Goal: Task Accomplishment & Management: Manage account settings

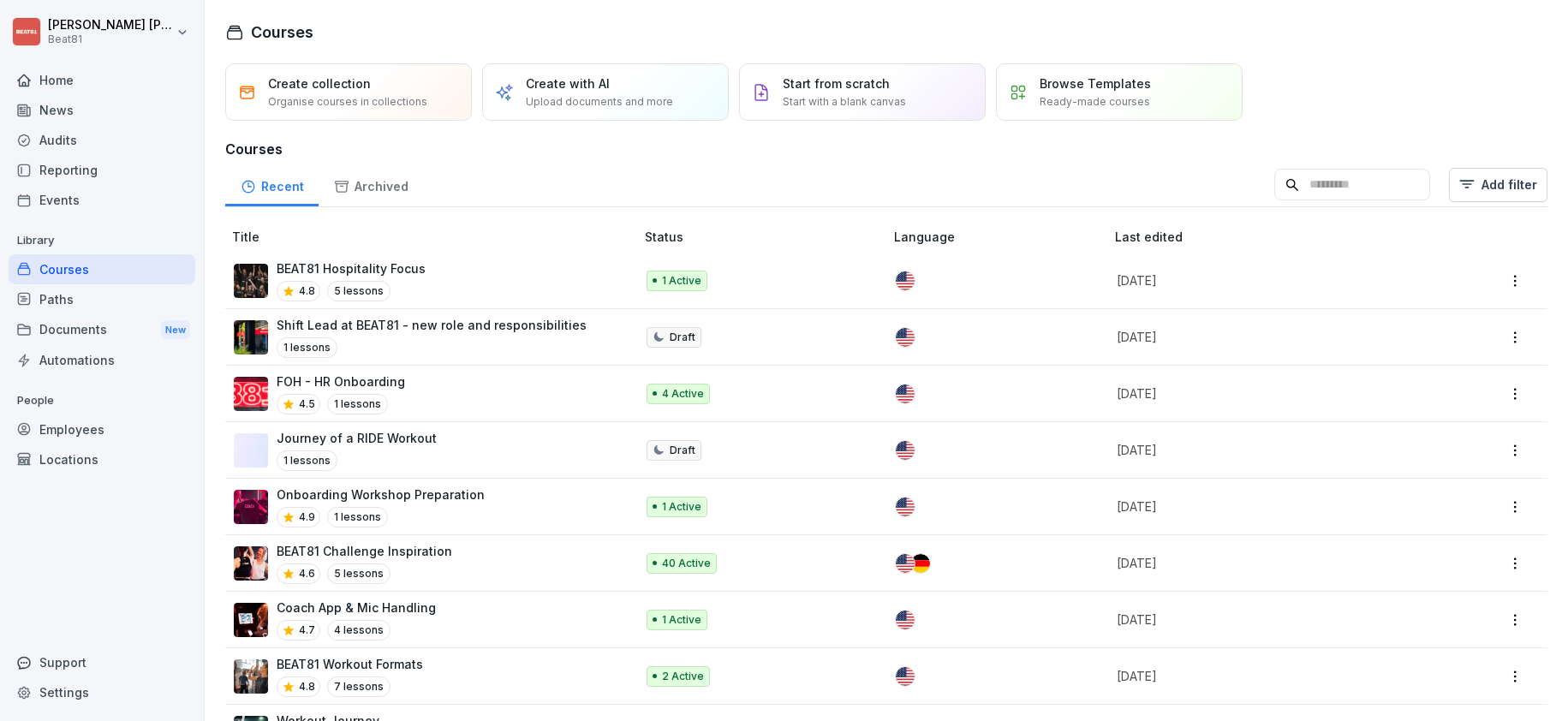
click at [86, 422] on div "Employees" at bounding box center [102, 430] width 186 height 30
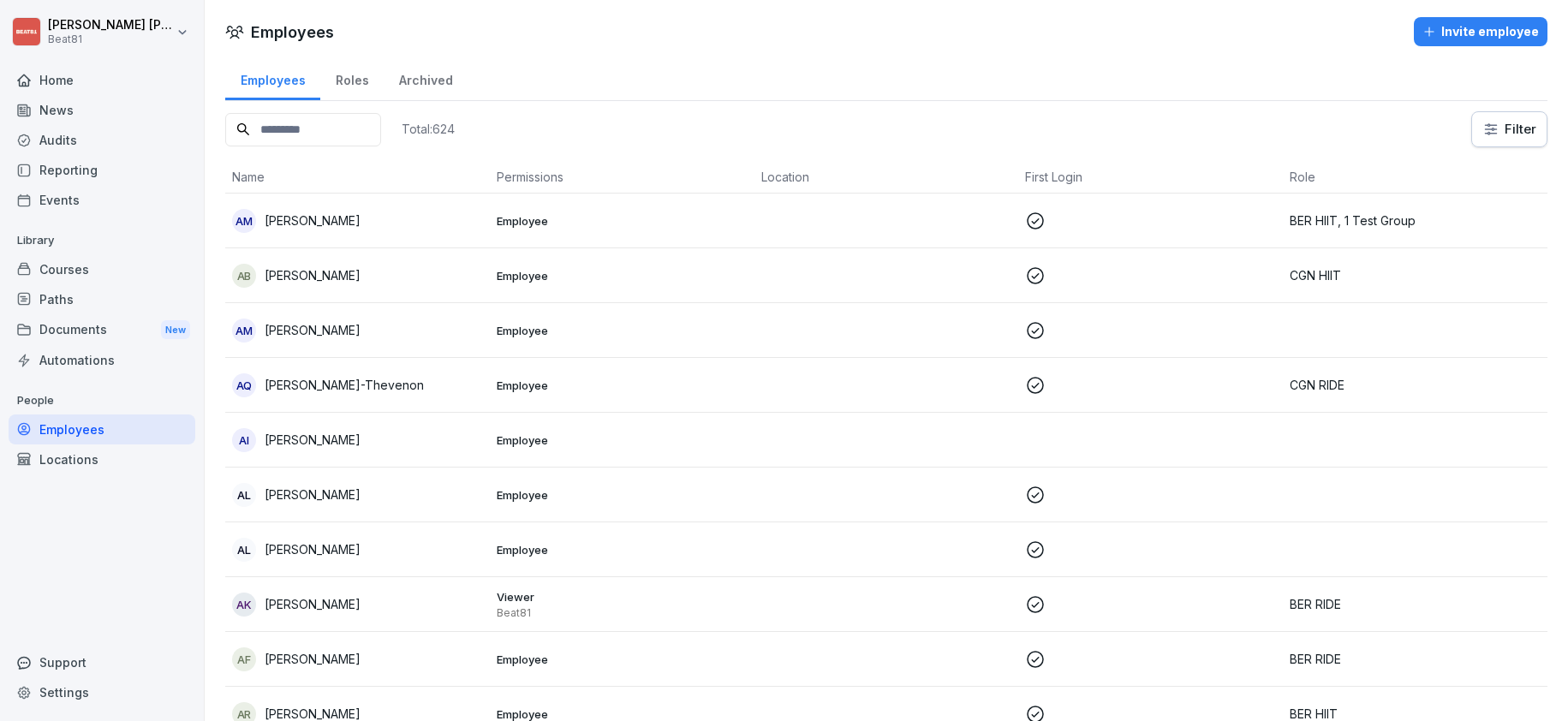
click at [363, 124] on input at bounding box center [303, 130] width 156 height 34
type input "******"
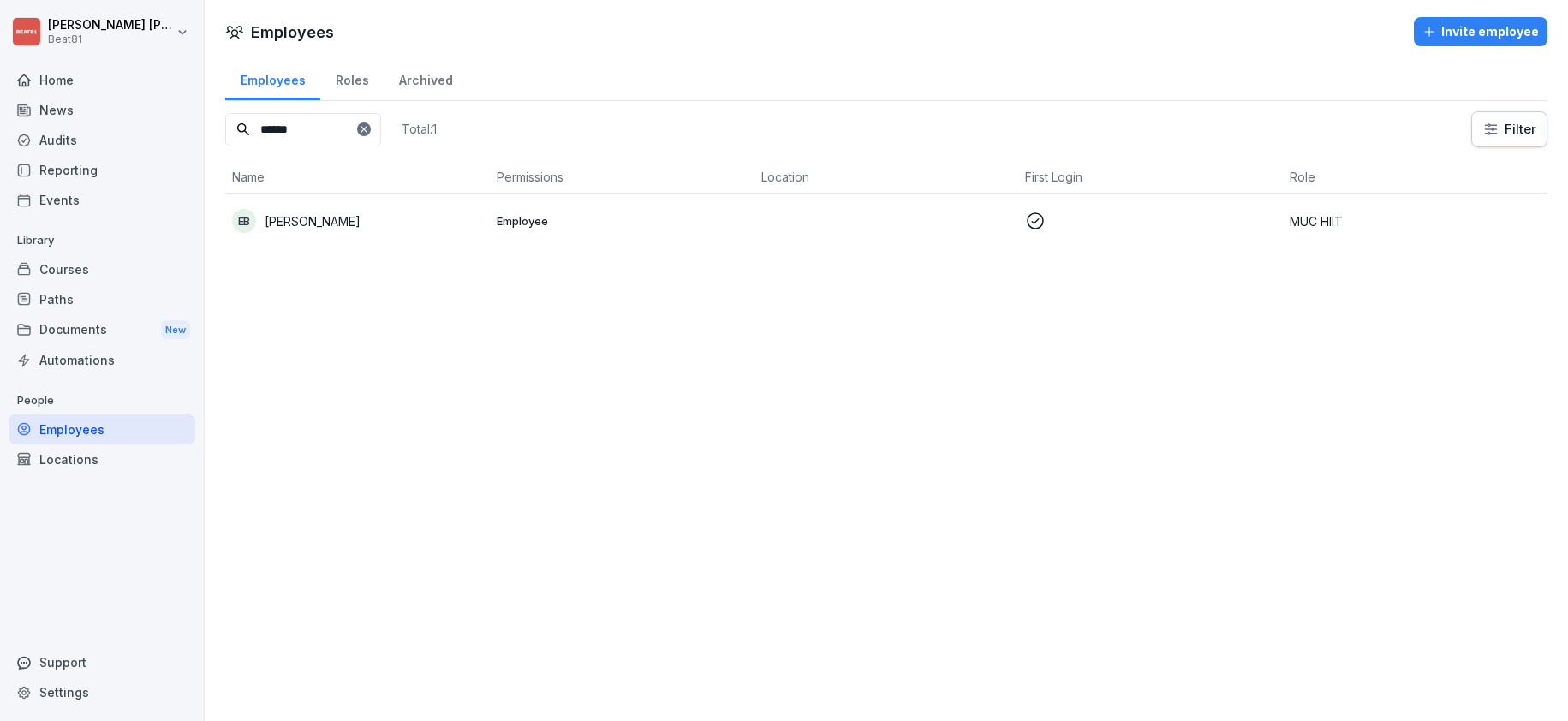
click at [413, 220] on div "EB [PERSON_NAME]" at bounding box center [357, 220] width 251 height 24
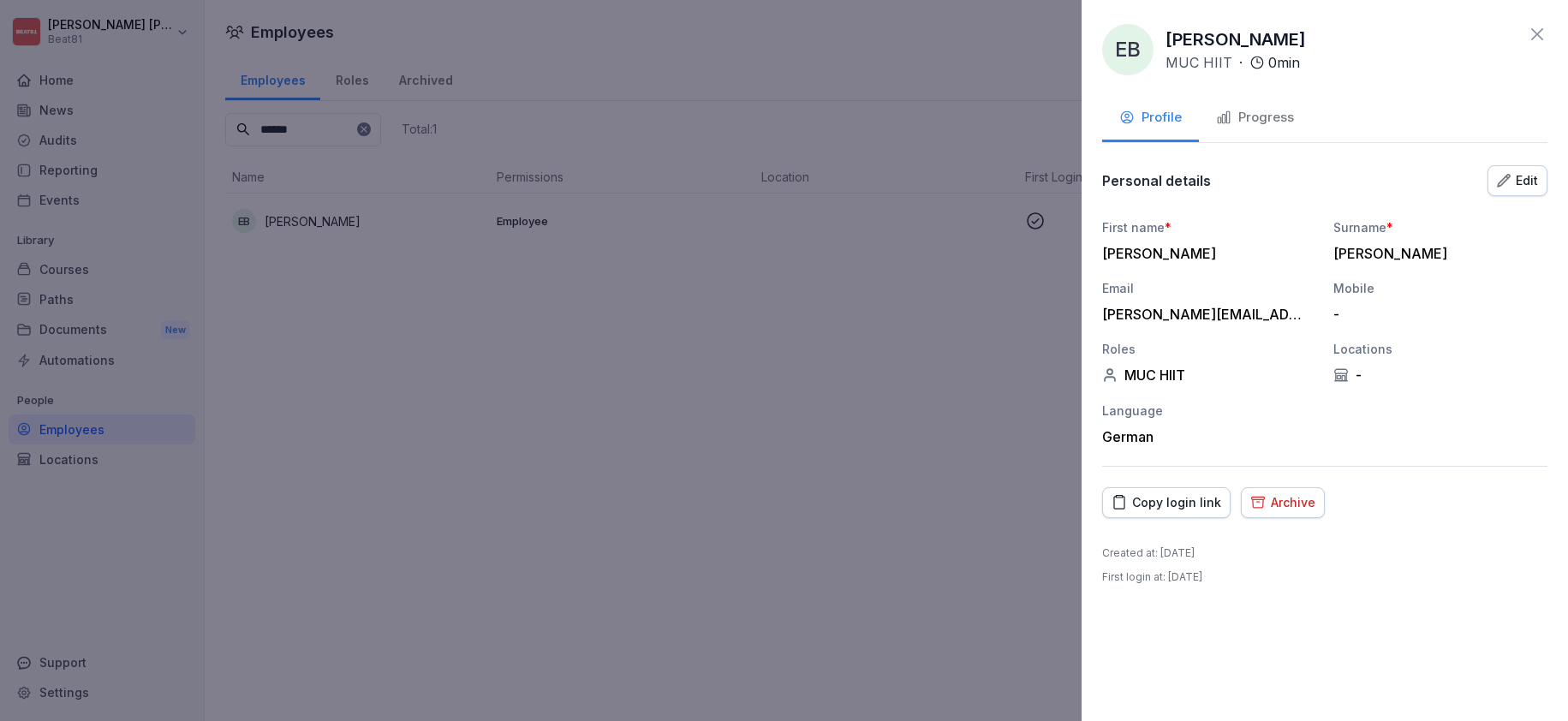
click at [1295, 499] on div "Archive" at bounding box center [1282, 503] width 65 height 19
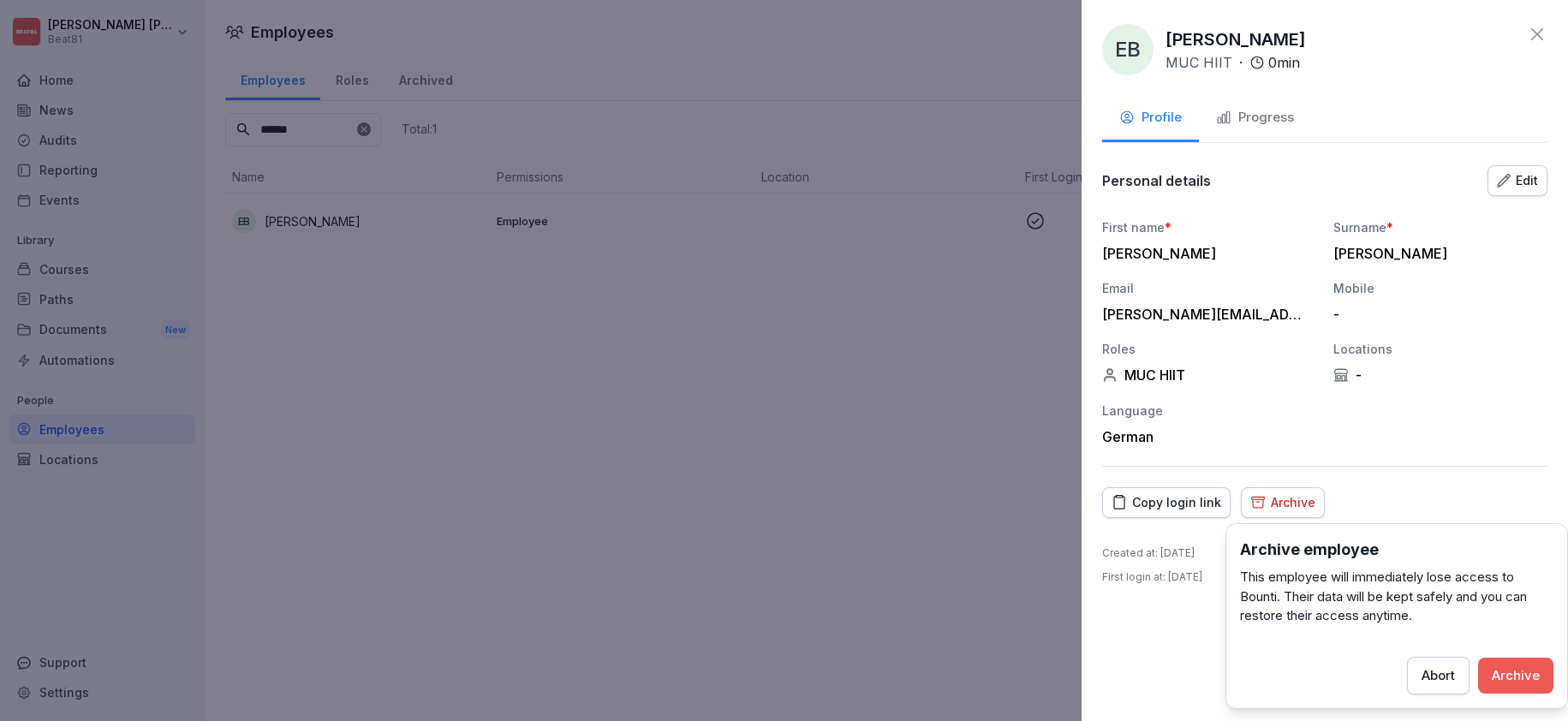
click at [1489, 658] on button "Archive" at bounding box center [1515, 676] width 75 height 36
